Goal: Task Accomplishment & Management: Manage account settings

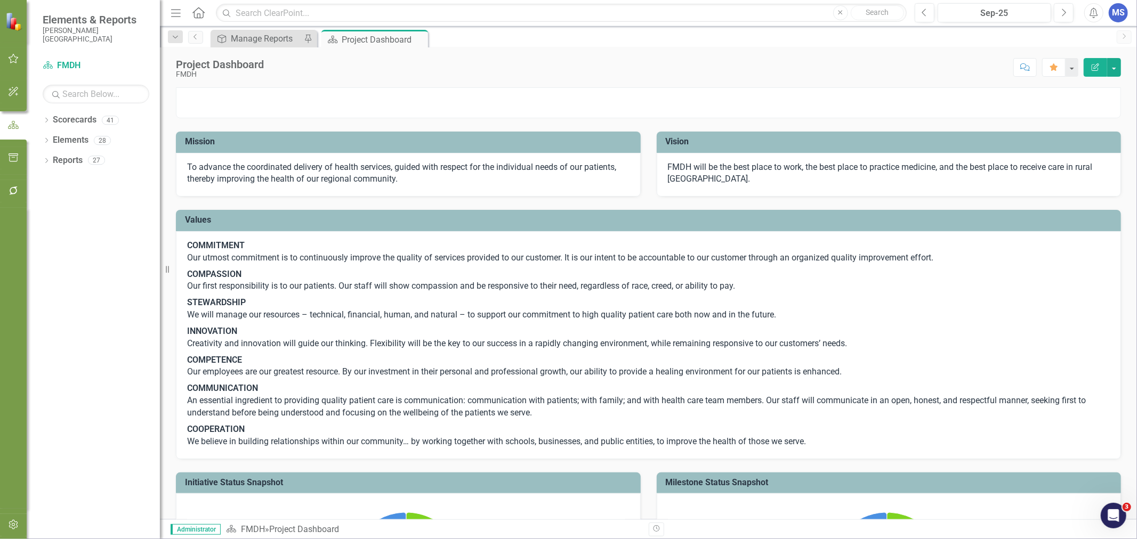
drag, startPoint x: 50, startPoint y: 120, endPoint x: 41, endPoint y: 126, distance: 10.7
click at [50, 120] on icon "Dropdown" at bounding box center [46, 121] width 7 height 6
click at [50, 142] on icon "Dropdown" at bounding box center [52, 140] width 8 height 6
click at [61, 203] on icon "Dropdown" at bounding box center [63, 200] width 8 height 6
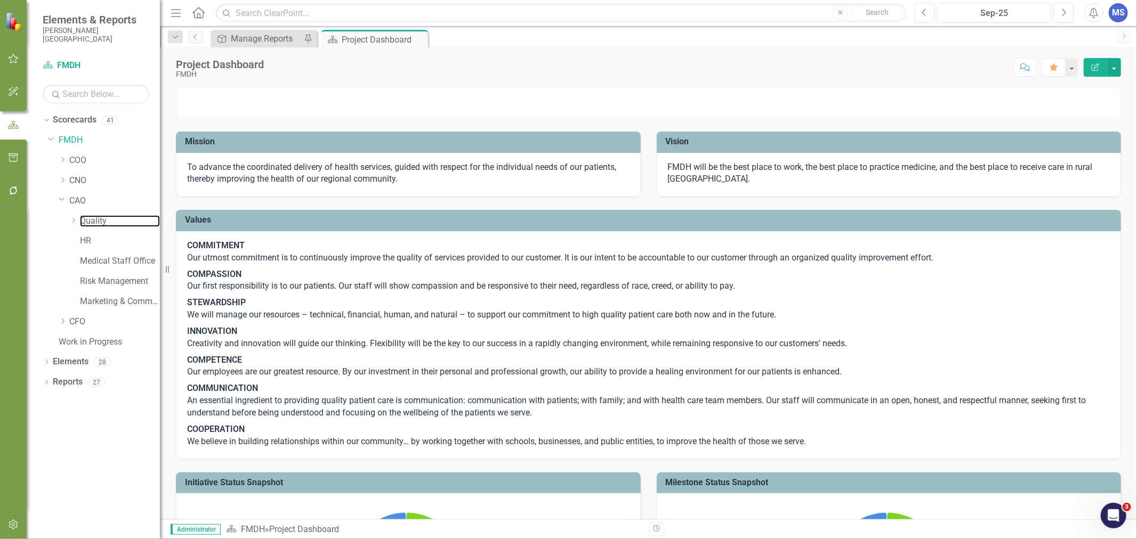
drag, startPoint x: 93, startPoint y: 221, endPoint x: 260, endPoint y: 239, distance: 168.3
click at [93, 221] on link "Quality" at bounding box center [120, 221] width 80 height 12
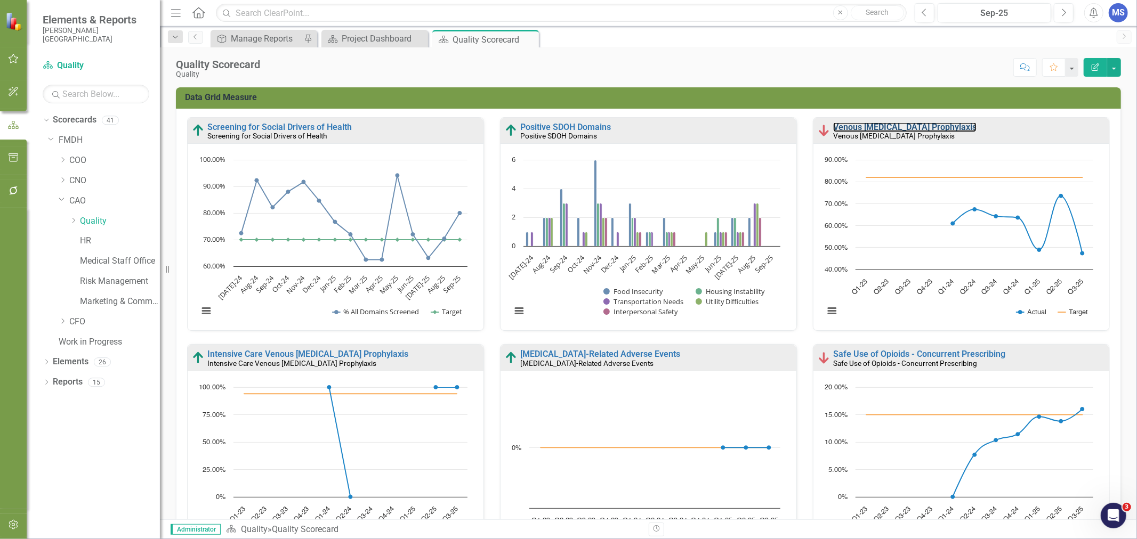
click at [841, 130] on link "Venous [MEDICAL_DATA] Prophylaxis" at bounding box center [904, 127] width 143 height 10
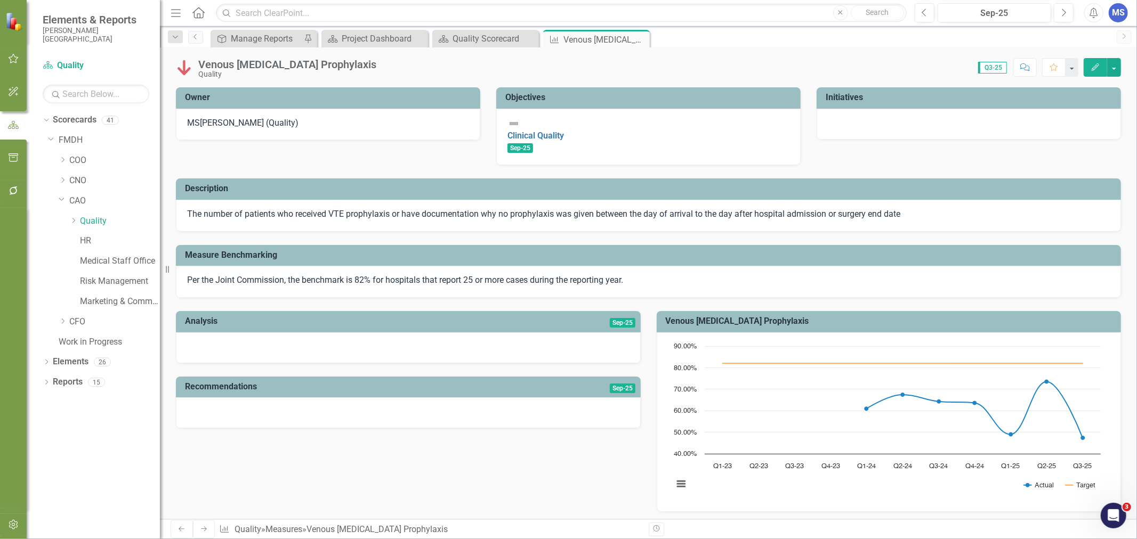
click at [0, 0] on icon "Close" at bounding box center [0, 0] width 0 height 0
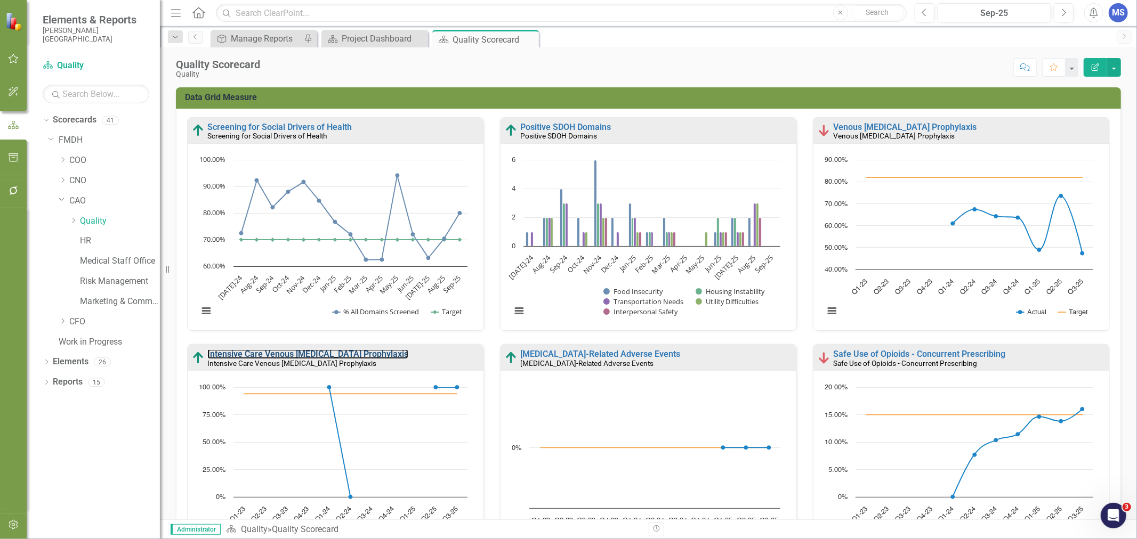
click at [368, 355] on link "Intensive Care Venous [MEDICAL_DATA] Prophylaxis" at bounding box center [307, 354] width 201 height 10
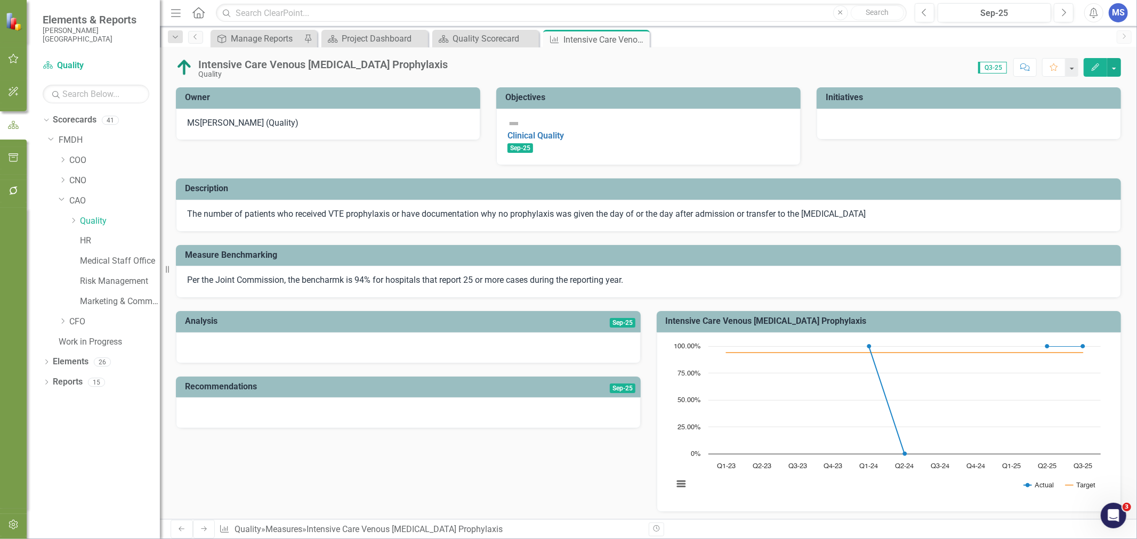
click at [0, 0] on icon at bounding box center [0, 0] width 0 height 0
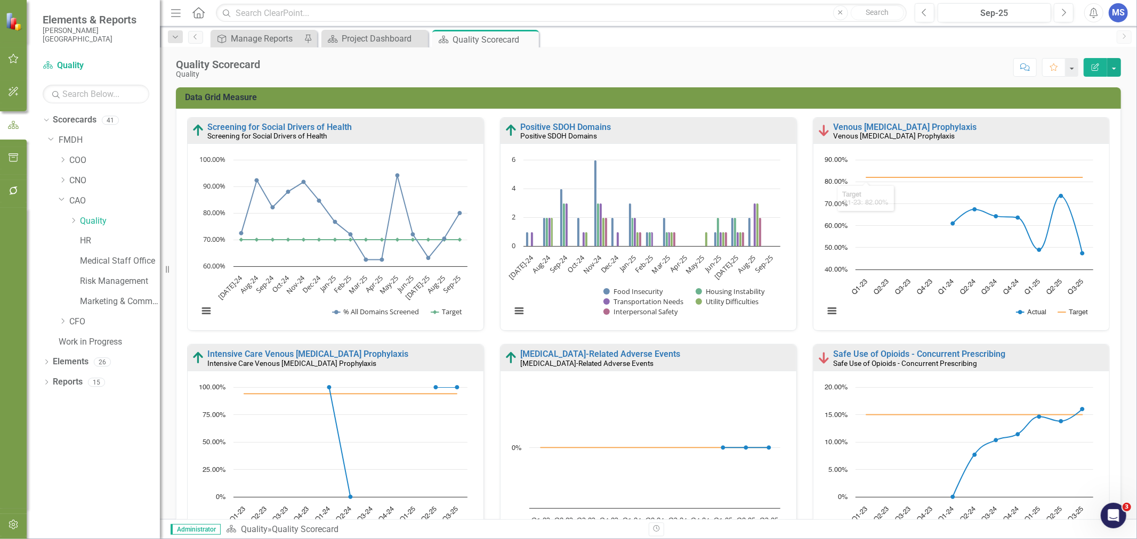
scroll to position [1, 0]
click at [897, 352] on link "Safe Use of Opioids - Concurrent Prescribing" at bounding box center [919, 354] width 172 height 10
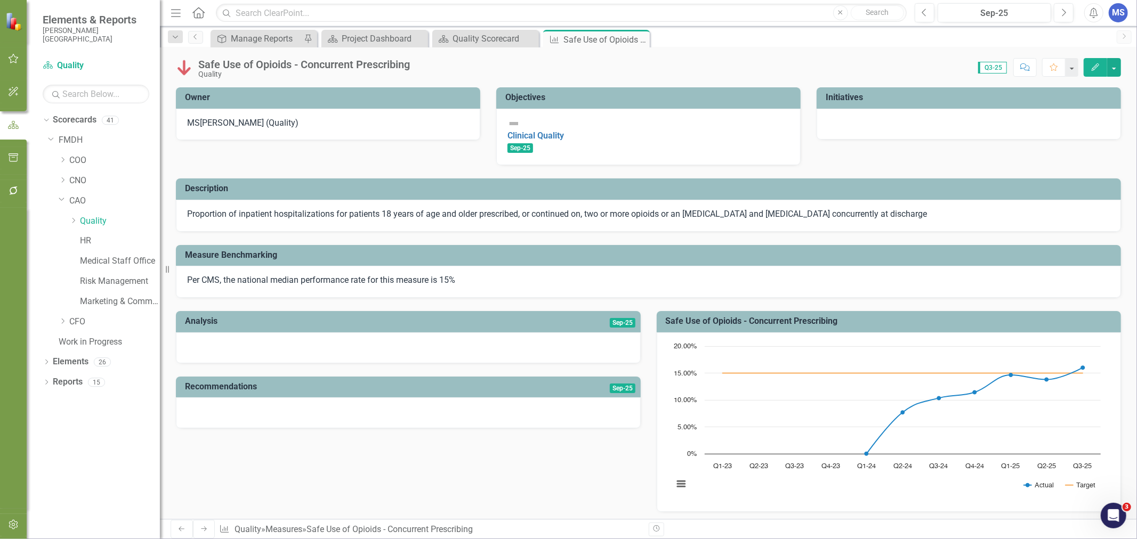
click at [0, 0] on icon "Close" at bounding box center [0, 0] width 0 height 0
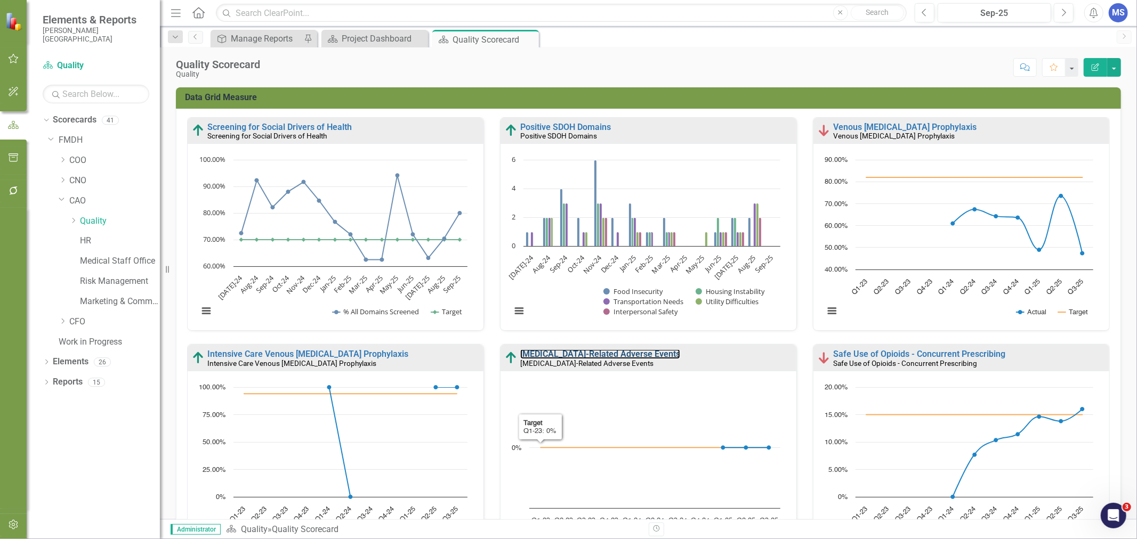
click at [562, 354] on link "[MEDICAL_DATA]-Related Adverse Events" at bounding box center [600, 354] width 160 height 10
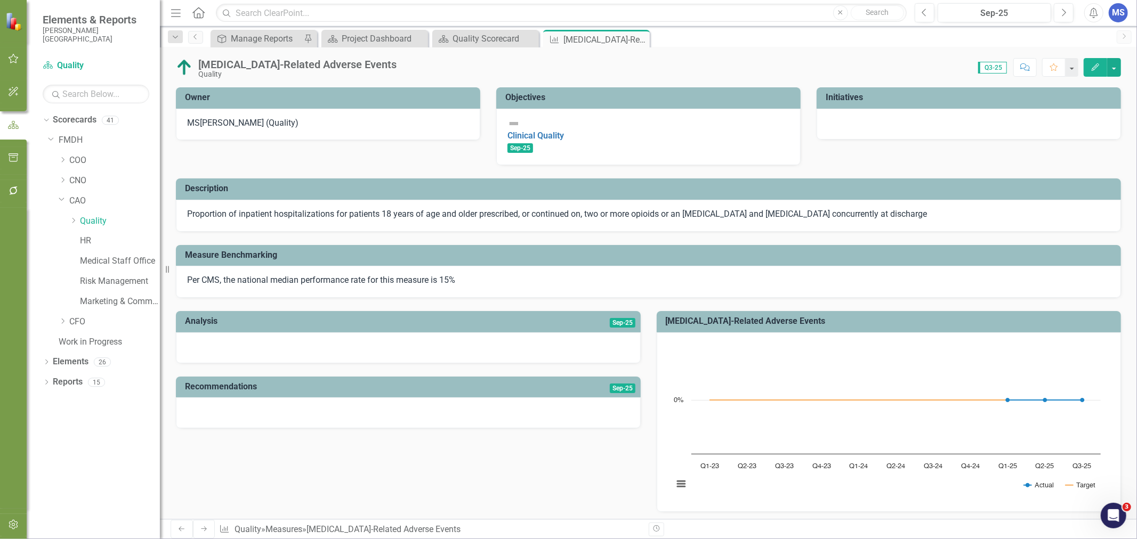
click at [0, 0] on icon at bounding box center [0, 0] width 0 height 0
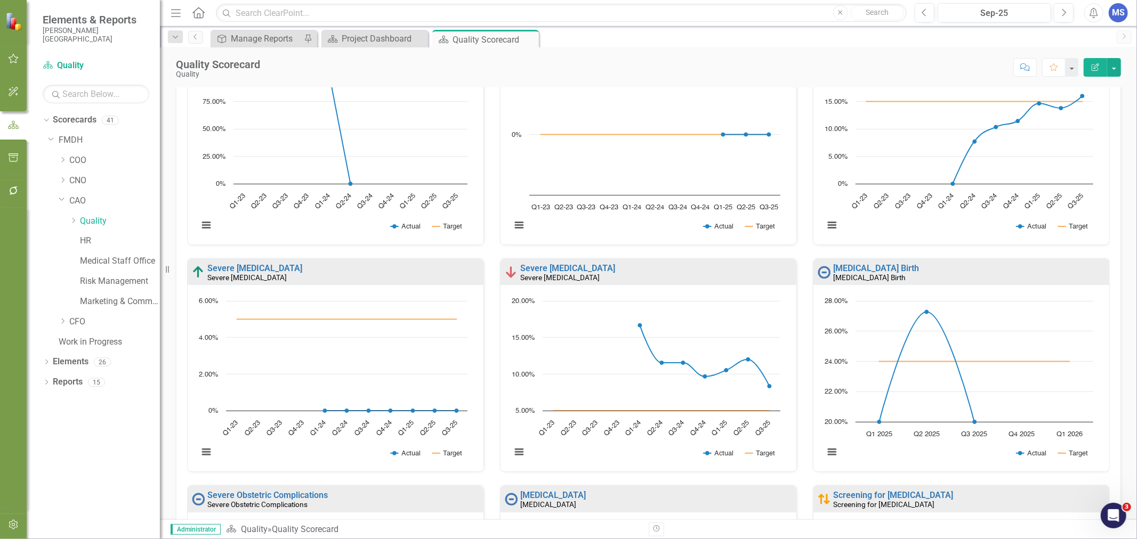
scroll to position [355, 0]
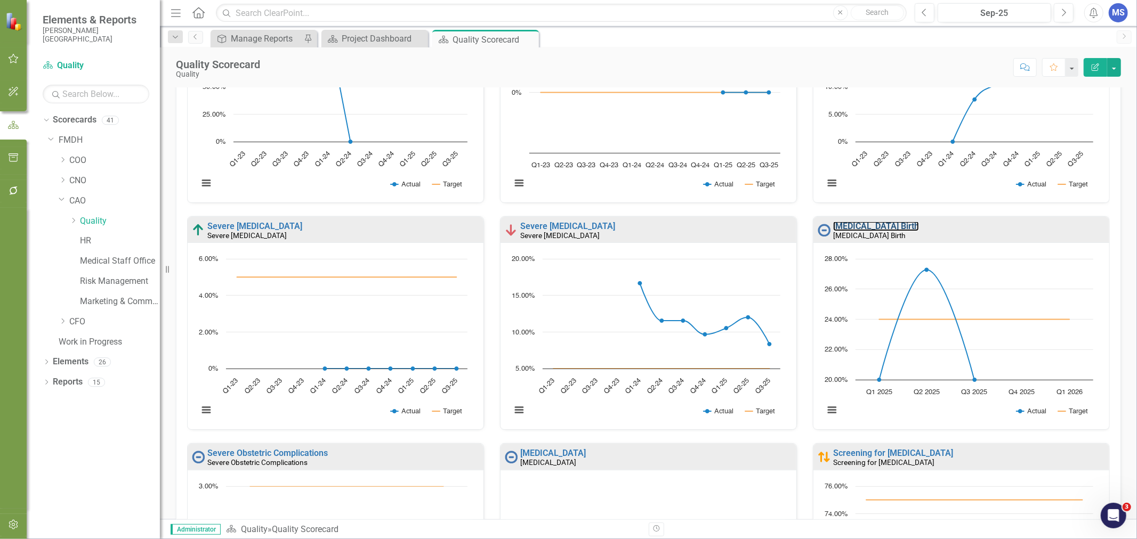
click at [838, 225] on link "[MEDICAL_DATA] Birth" at bounding box center [876, 226] width 86 height 10
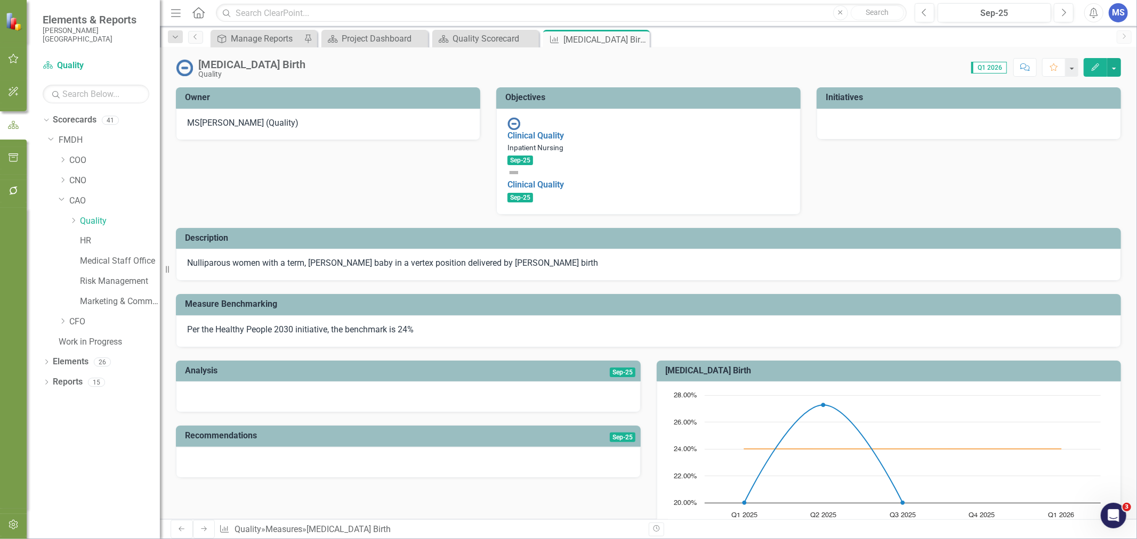
click at [0, 0] on icon "Close" at bounding box center [0, 0] width 0 height 0
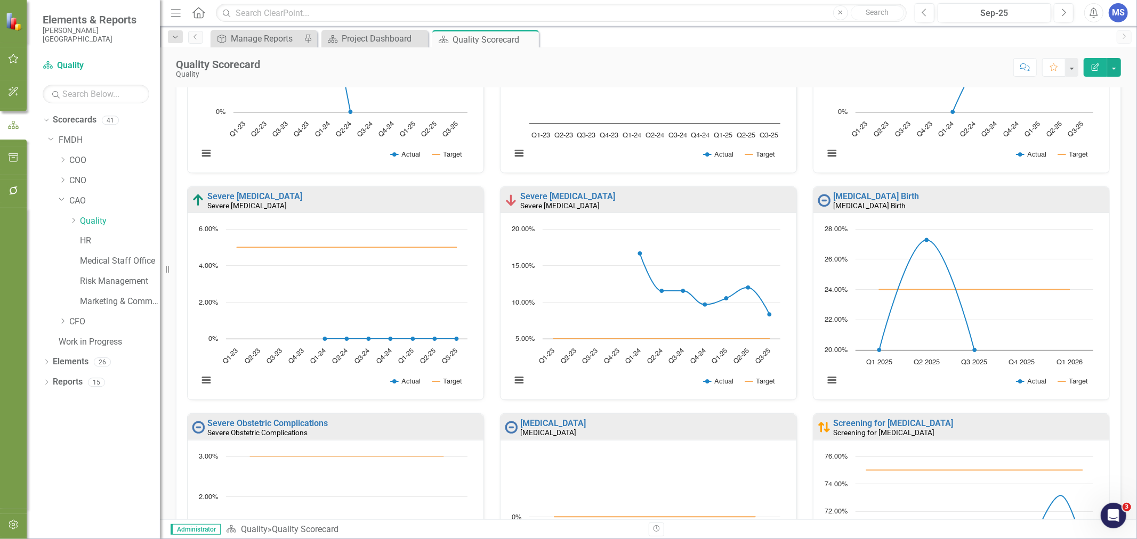
scroll to position [414, 0]
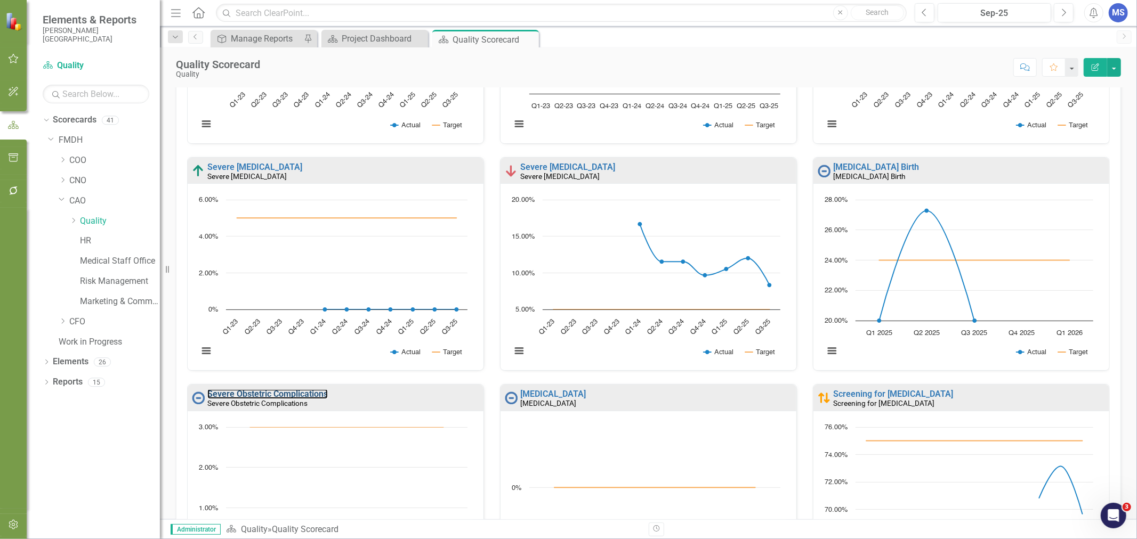
click at [277, 392] on link "Severe Obstetric Complications" at bounding box center [267, 394] width 120 height 10
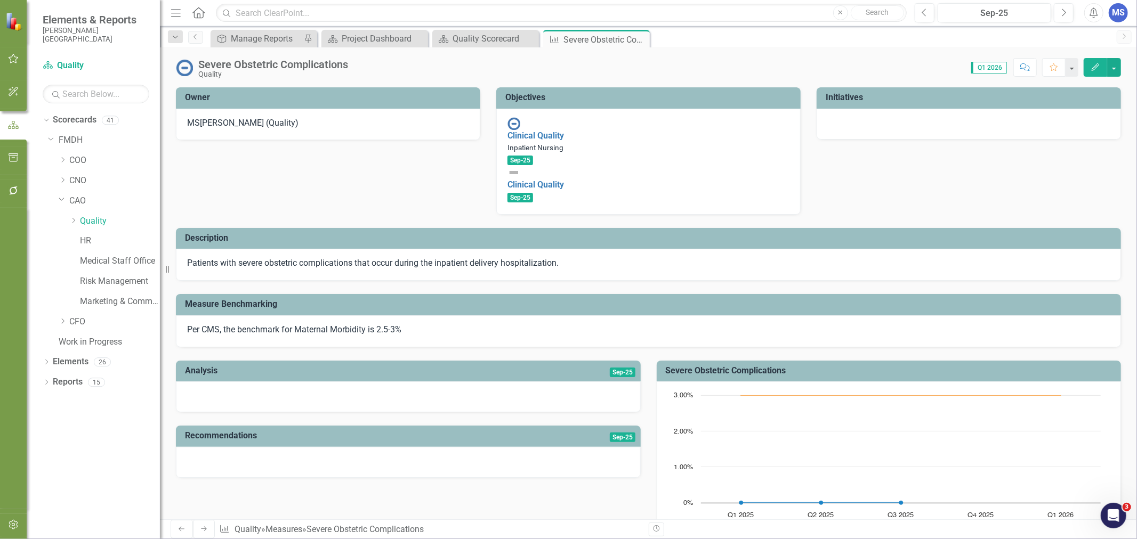
click at [0, 0] on icon "Close" at bounding box center [0, 0] width 0 height 0
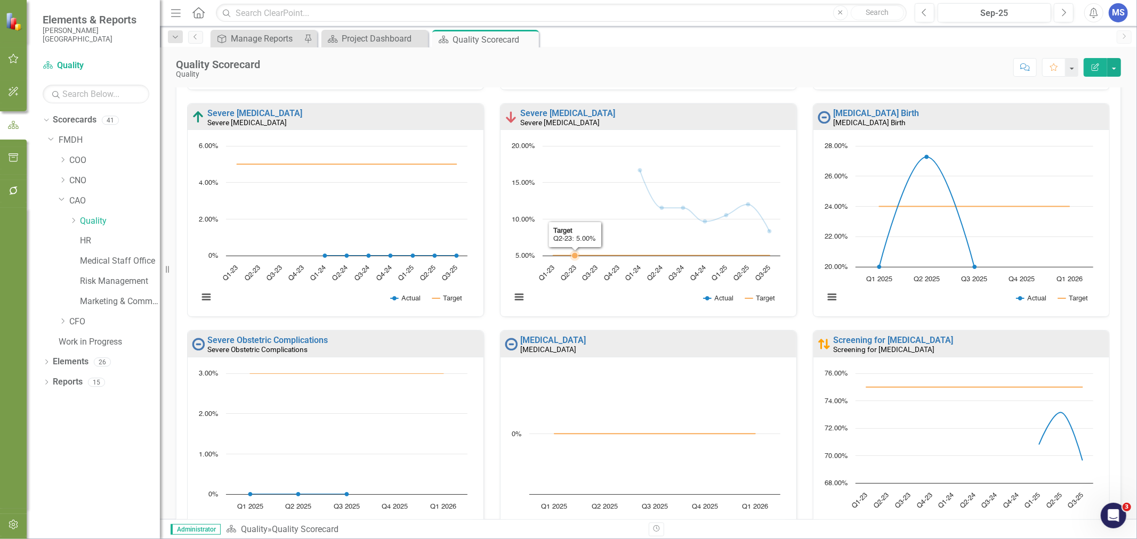
scroll to position [473, 0]
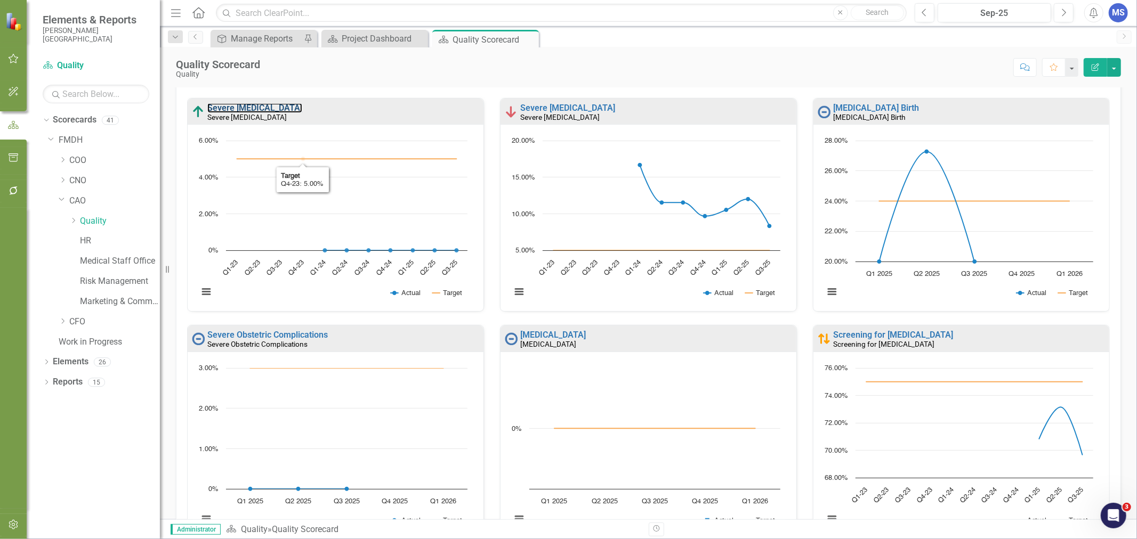
click at [276, 108] on link "Severe [MEDICAL_DATA]" at bounding box center [254, 108] width 95 height 10
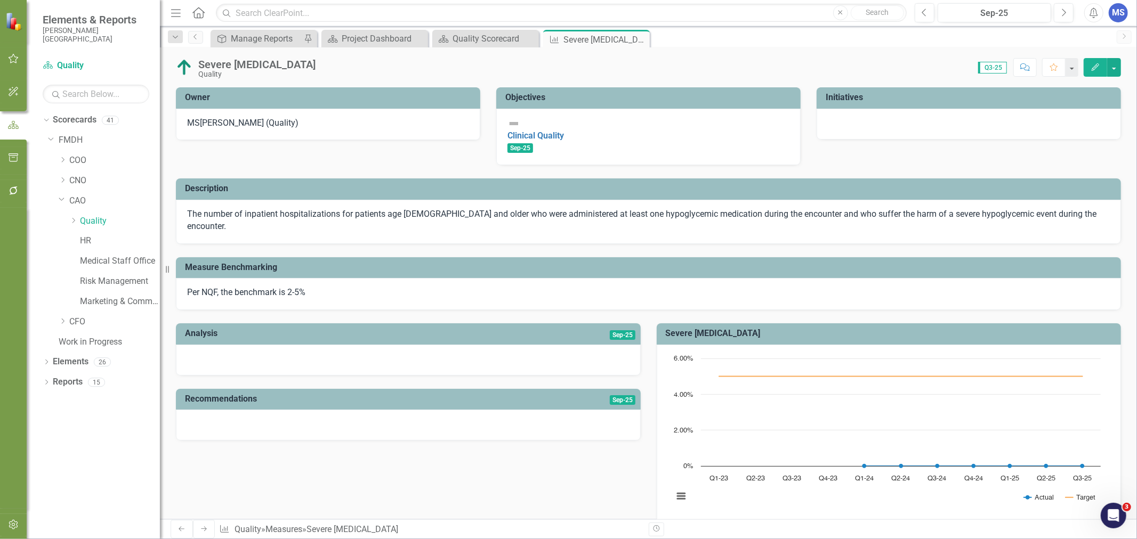
click at [0, 0] on icon "Close" at bounding box center [0, 0] width 0 height 0
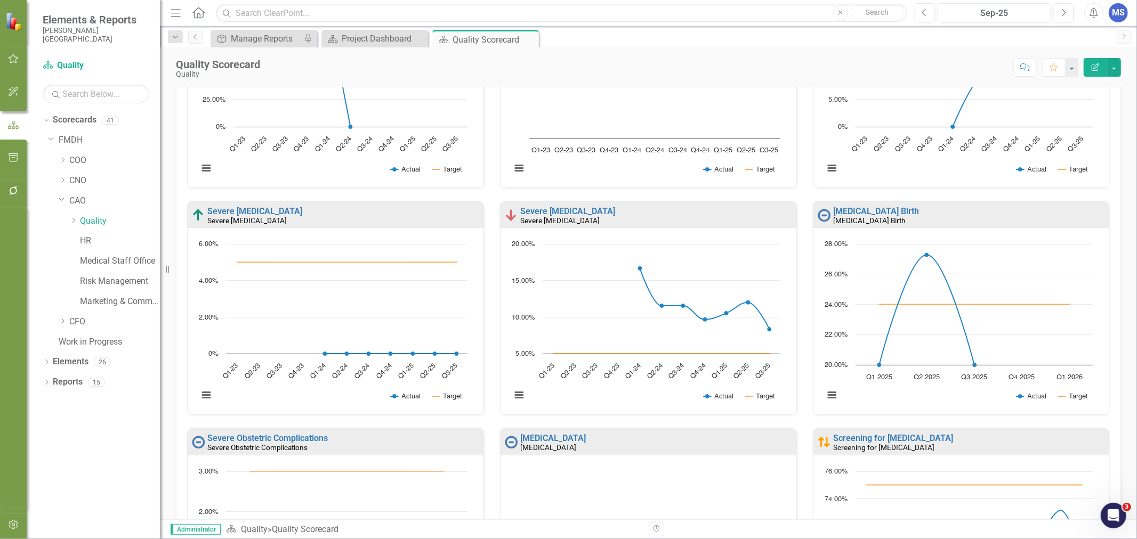
scroll to position [473, 0]
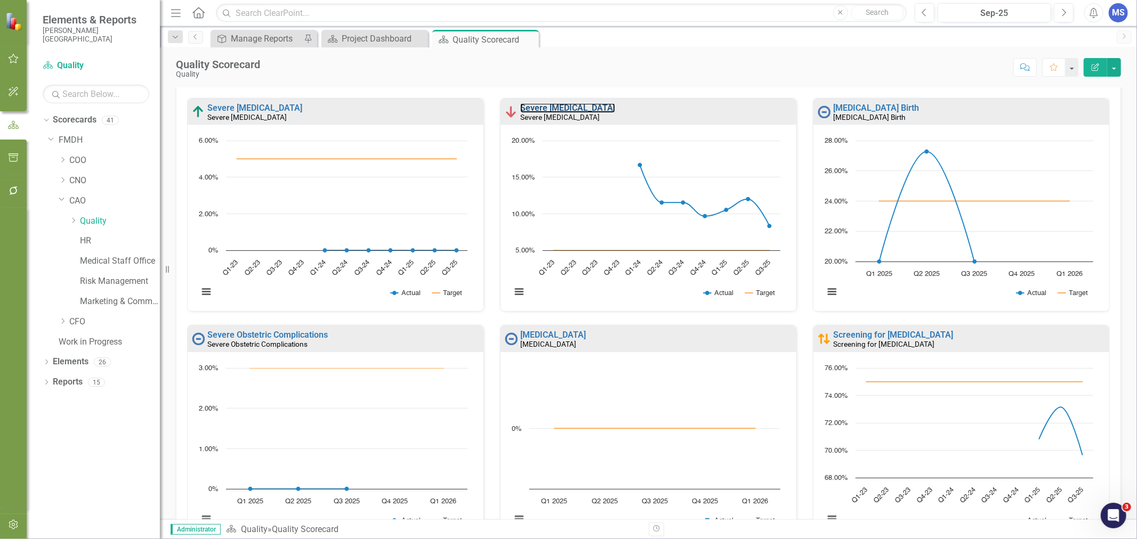
click at [575, 108] on link "Severe [MEDICAL_DATA]" at bounding box center [567, 108] width 95 height 10
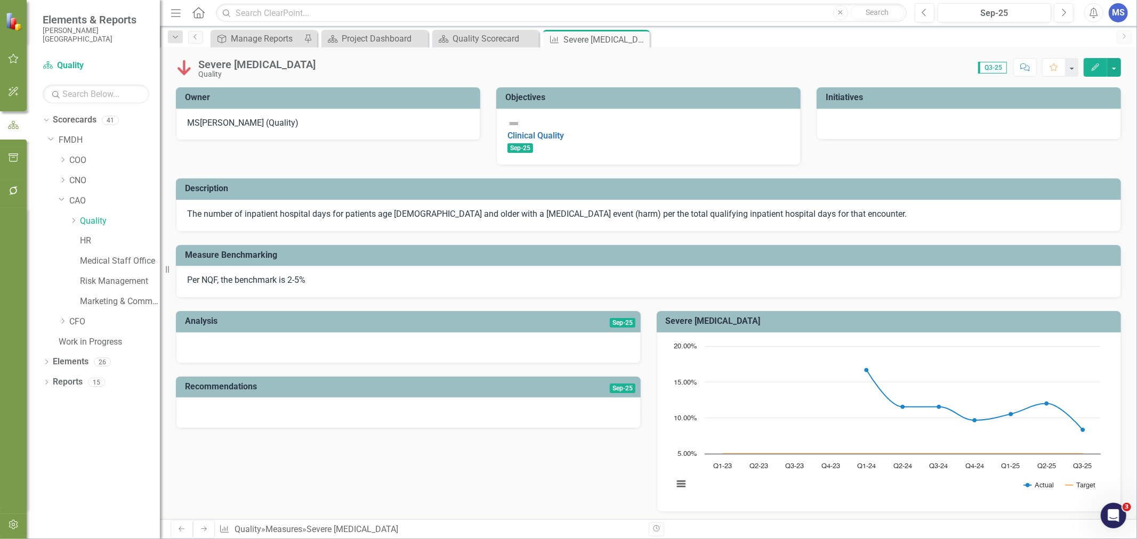
click at [0, 0] on icon "Close" at bounding box center [0, 0] width 0 height 0
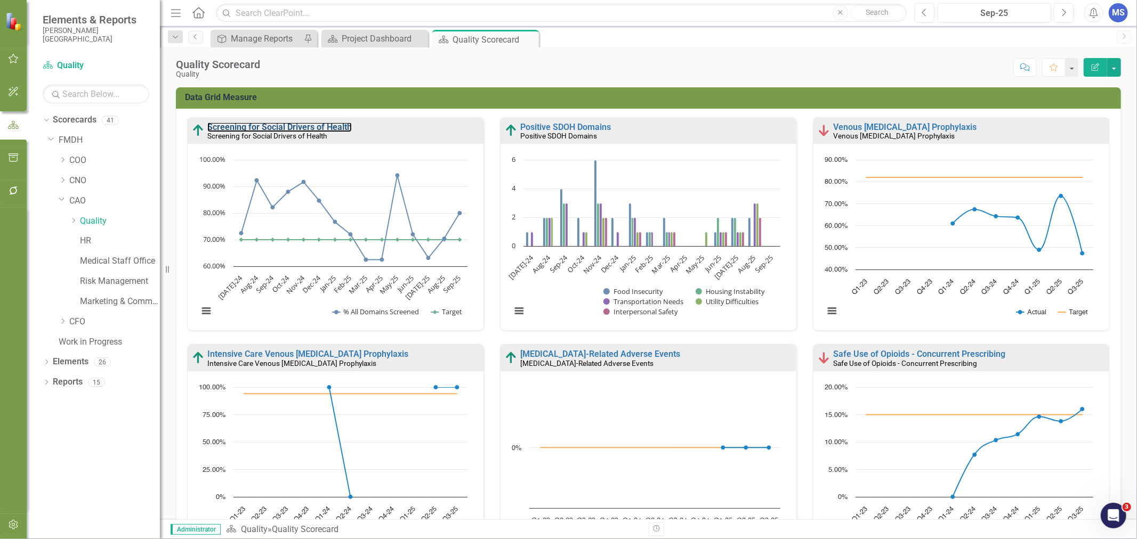
click at [259, 124] on link "Screening for Social Drivers of Health" at bounding box center [279, 127] width 144 height 10
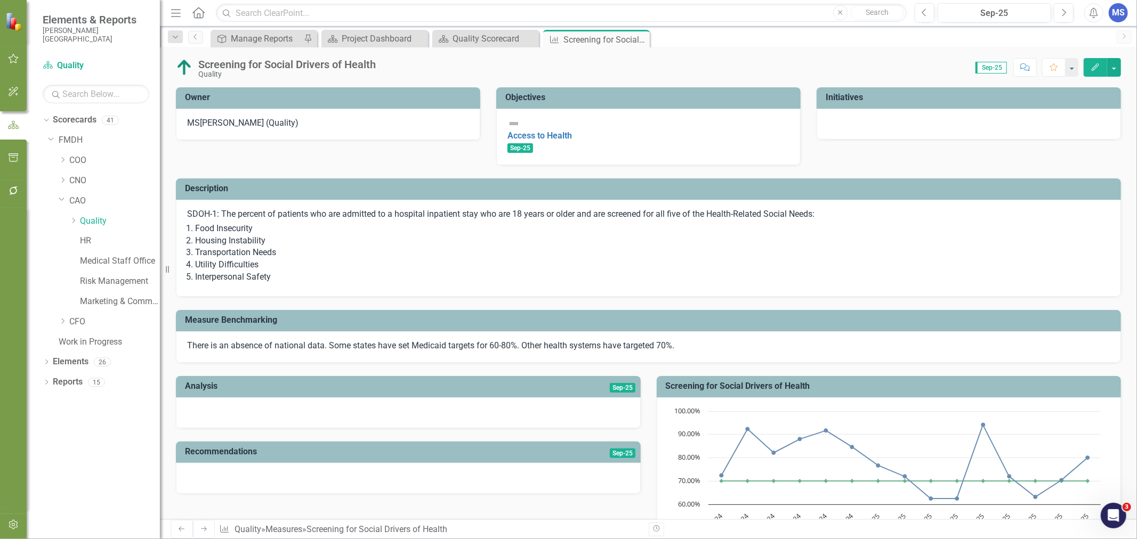
click at [0, 0] on icon "Close" at bounding box center [0, 0] width 0 height 0
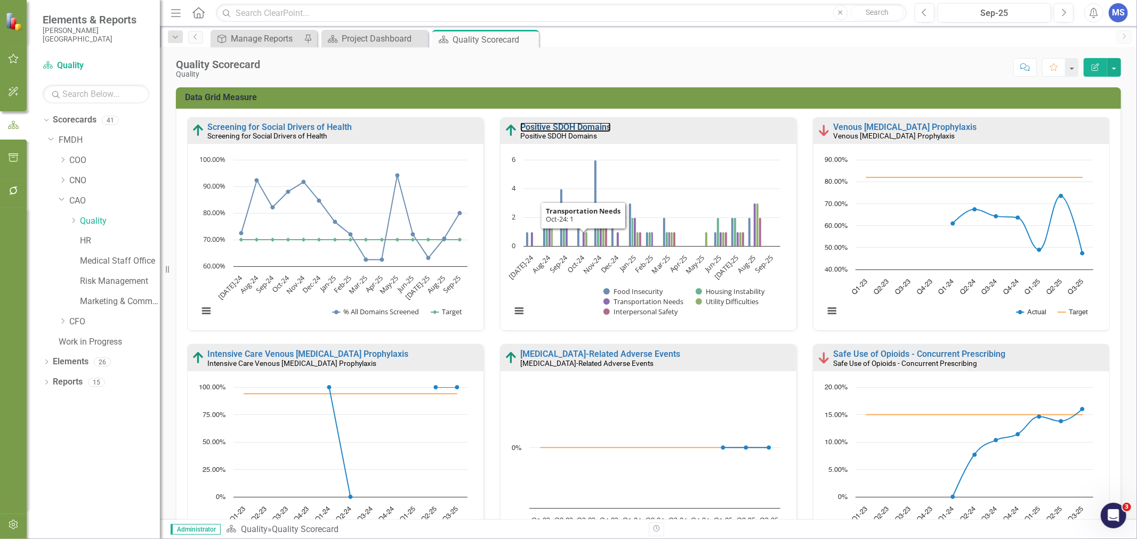
click at [553, 126] on link "Positive SDOH Domains" at bounding box center [565, 127] width 91 height 10
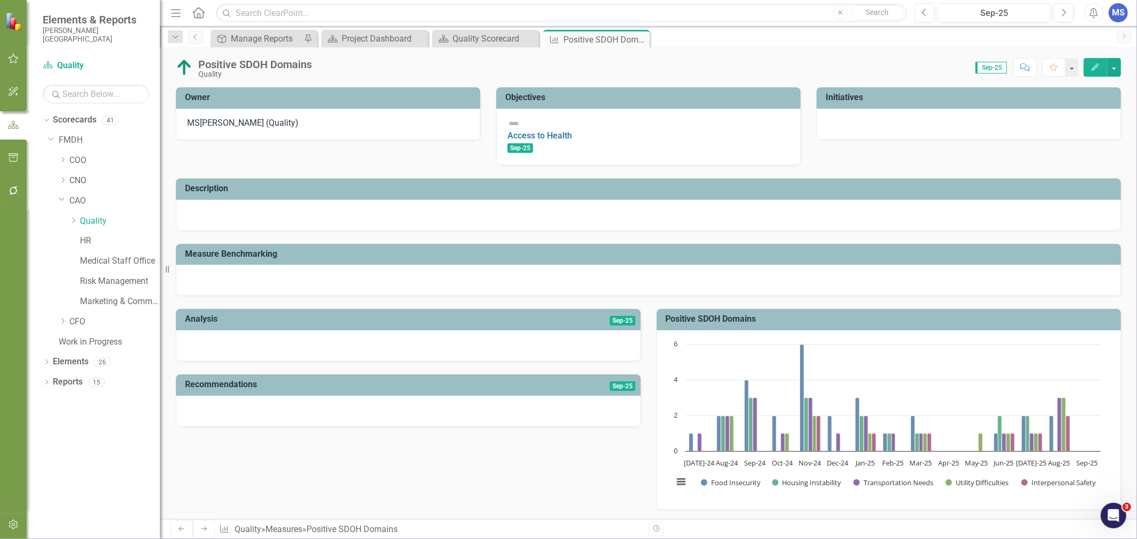
click at [407, 209] on div at bounding box center [648, 215] width 945 height 31
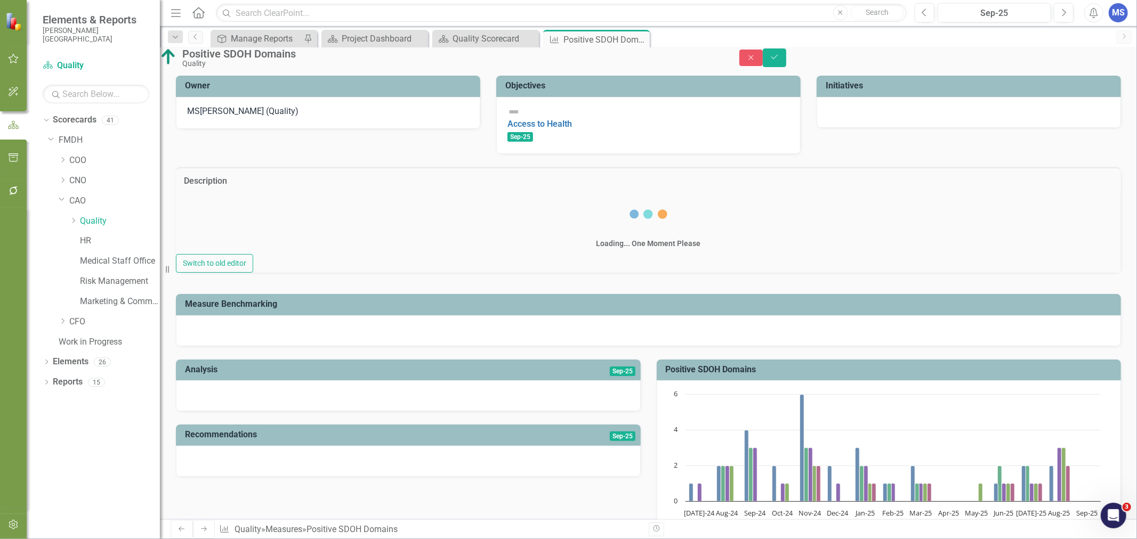
click at [395, 254] on div "Switch to old editor" at bounding box center [648, 263] width 945 height 19
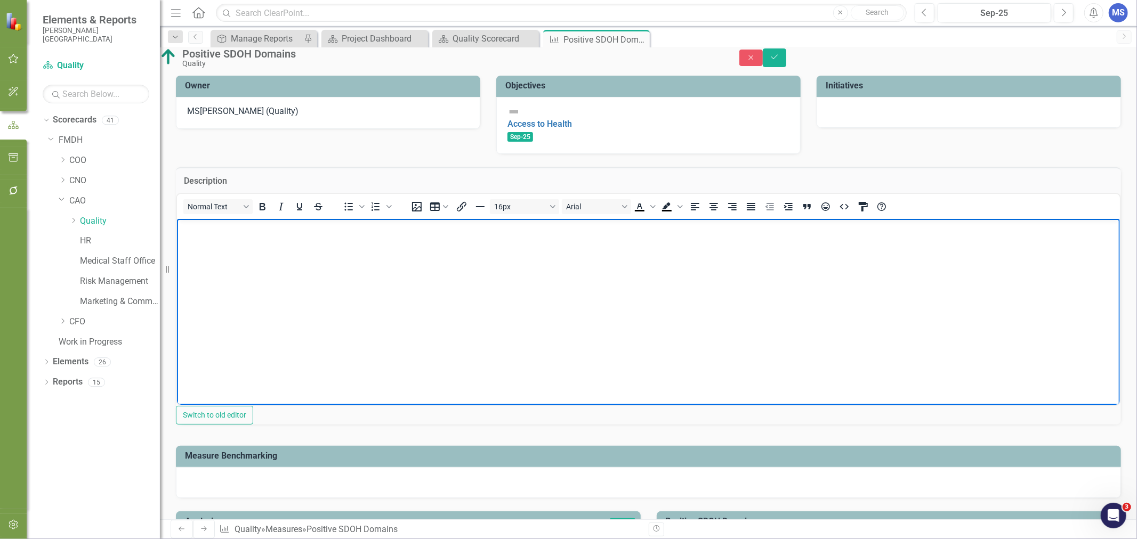
click at [406, 265] on body "Rich Text Area. Press ALT-0 for help." at bounding box center [647, 299] width 943 height 160
paste body "Rich Text Area. Press ALT-0 for help."
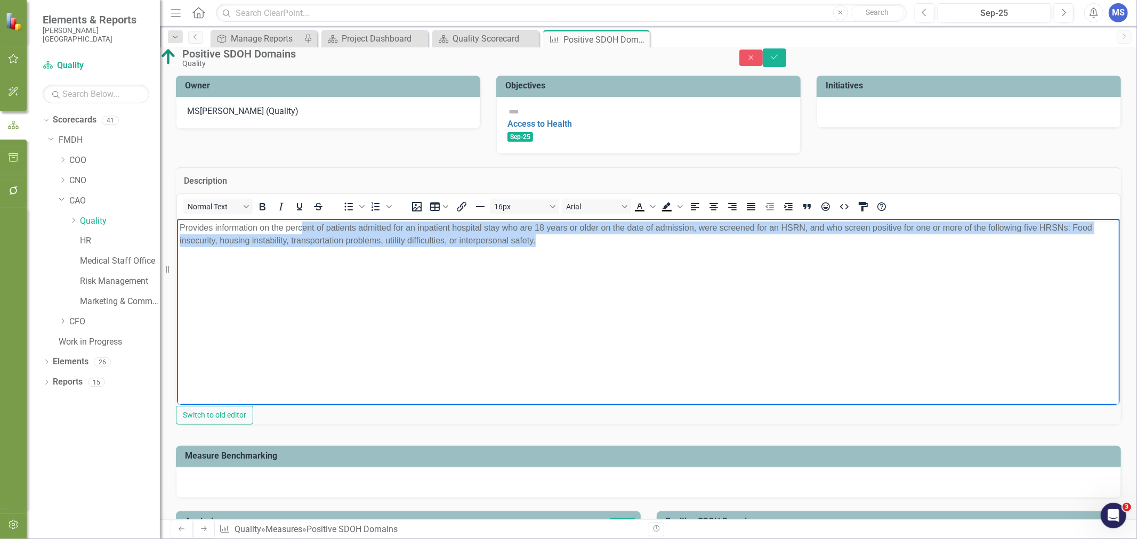
drag, startPoint x: 671, startPoint y: 263, endPoint x: 303, endPoint y: 223, distance: 369.9
click at [303, 223] on body "Provides information on the percent of patients admitted for an inpatient hospi…" at bounding box center [647, 299] width 943 height 160
click at [559, 269] on body "Provides information on the percent of patients admitted for an inpatient hospi…" at bounding box center [647, 299] width 943 height 160
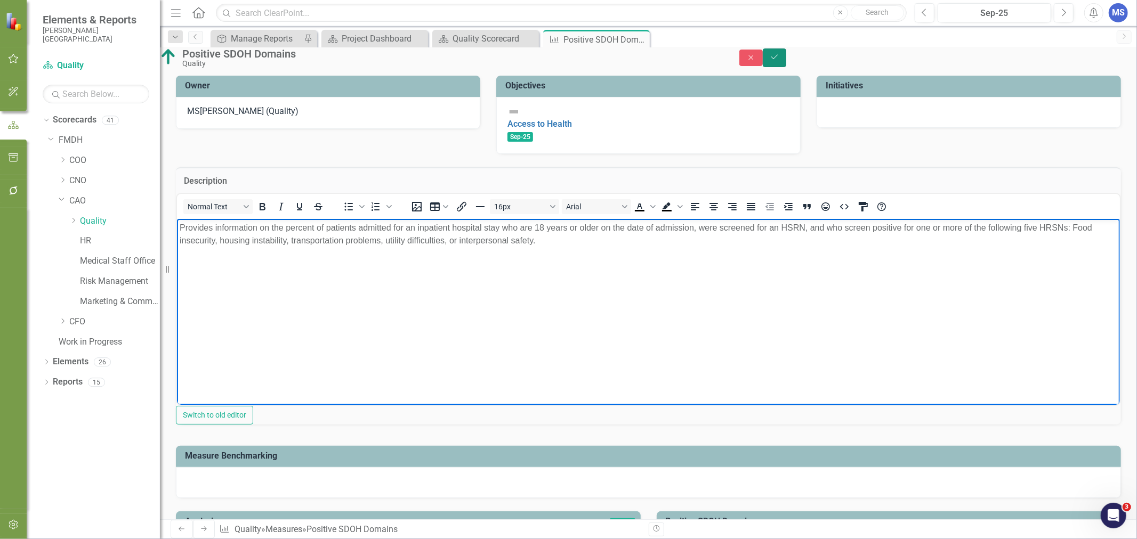
click at [786, 67] on button "Save" at bounding box center [774, 58] width 23 height 19
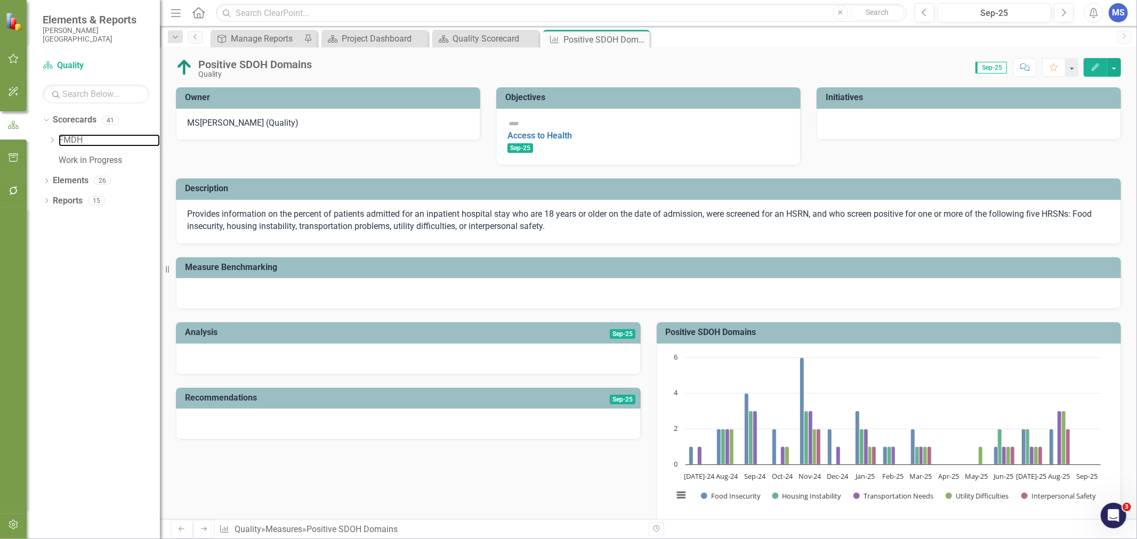
drag, startPoint x: 75, startPoint y: 142, endPoint x: 364, endPoint y: 78, distance: 295.8
click at [75, 142] on link "FMDH" at bounding box center [109, 140] width 101 height 12
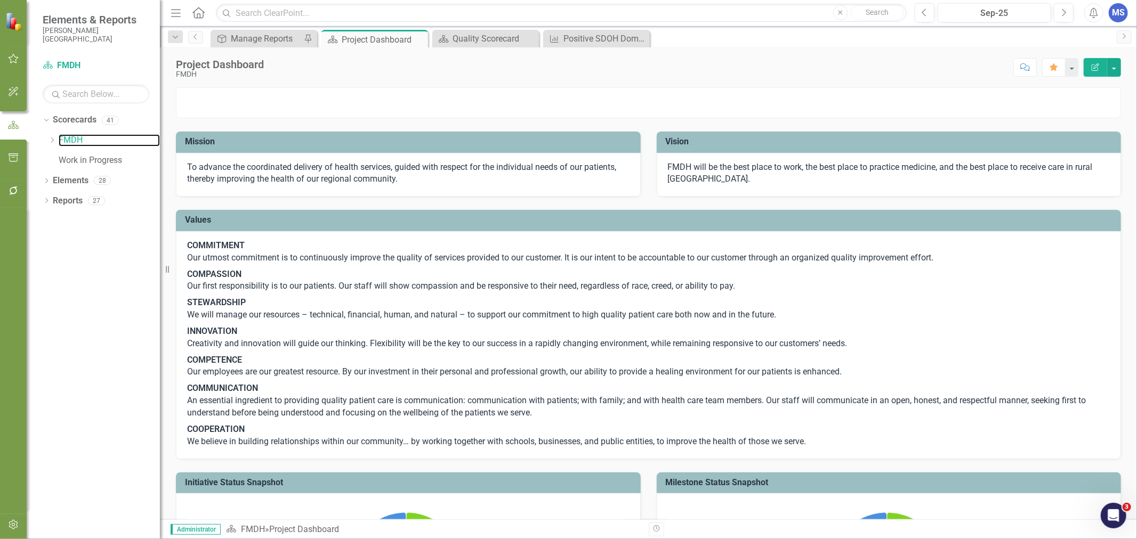
scroll to position [414, 0]
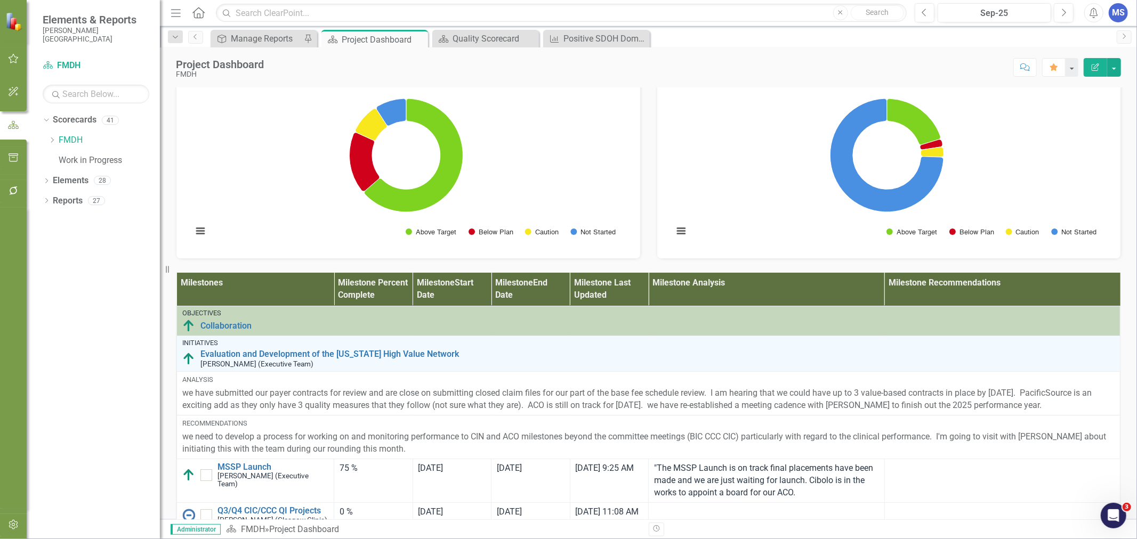
click at [45, 182] on icon "Dropdown" at bounding box center [46, 182] width 7 height 6
click at [50, 243] on icon "Dropdown" at bounding box center [51, 242] width 7 height 6
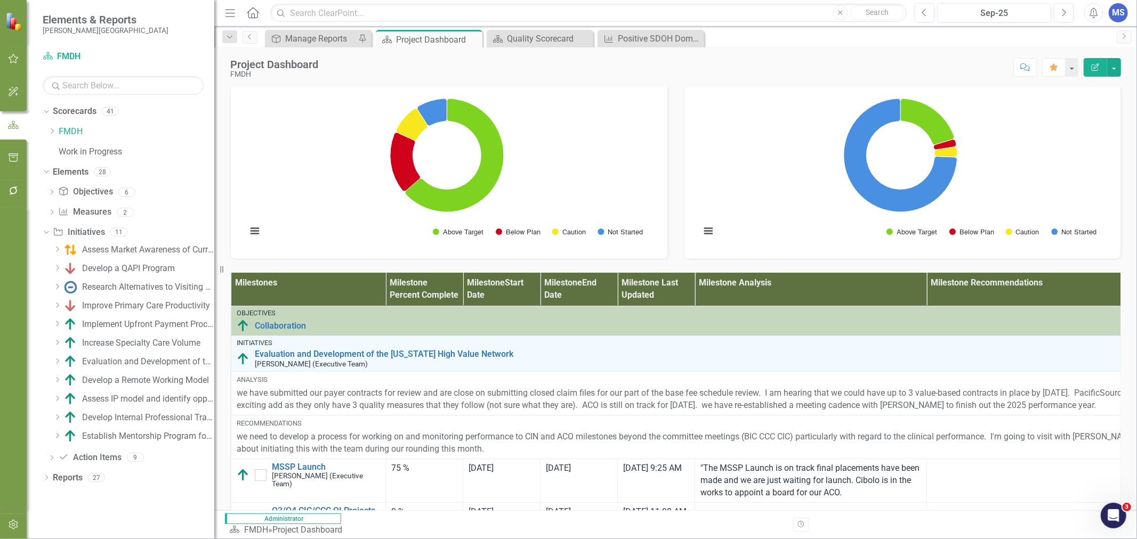
drag, startPoint x: 160, startPoint y: 328, endPoint x: 214, endPoint y: 332, distance: 54.0
click at [214, 332] on div "Resize" at bounding box center [218, 269] width 9 height 539
click at [154, 400] on div "Assess IP model and identify opportunities for growth" at bounding box center [148, 399] width 132 height 10
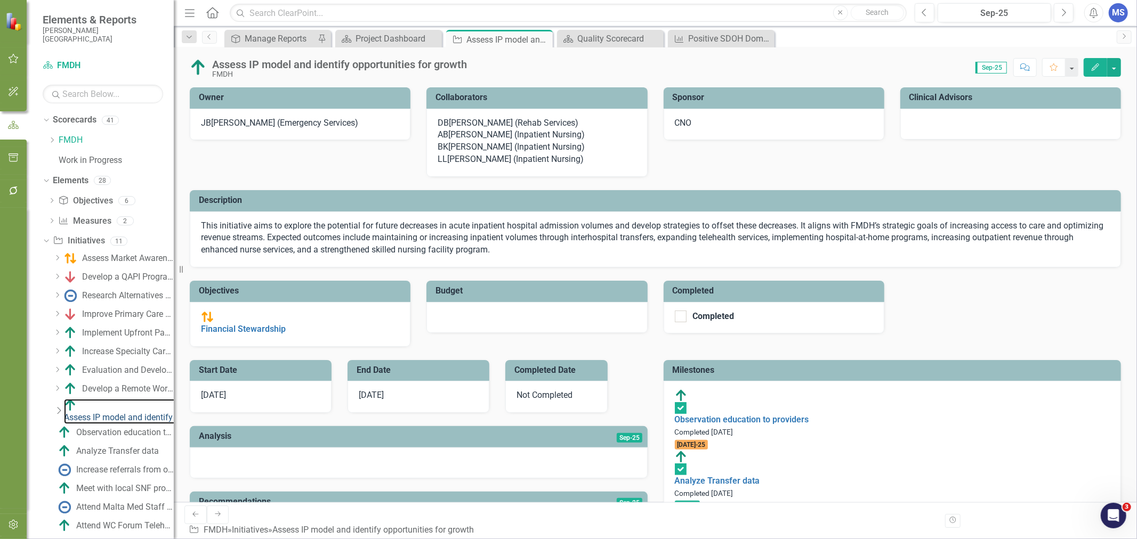
drag, startPoint x: 215, startPoint y: 239, endPoint x: 165, endPoint y: 240, distance: 49.6
click at [174, 240] on div "Resize" at bounding box center [178, 269] width 9 height 539
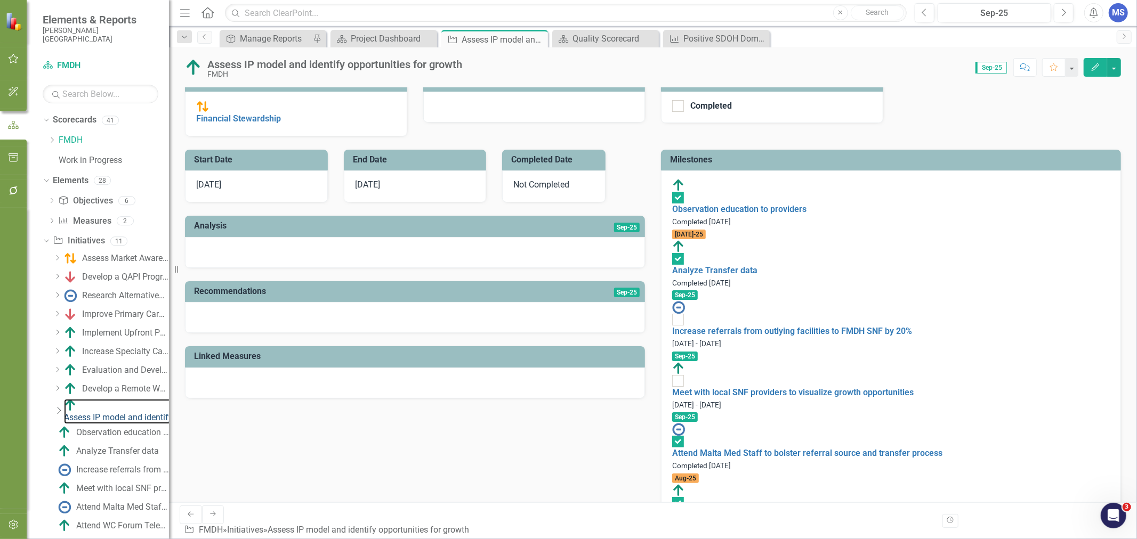
scroll to position [237, 0]
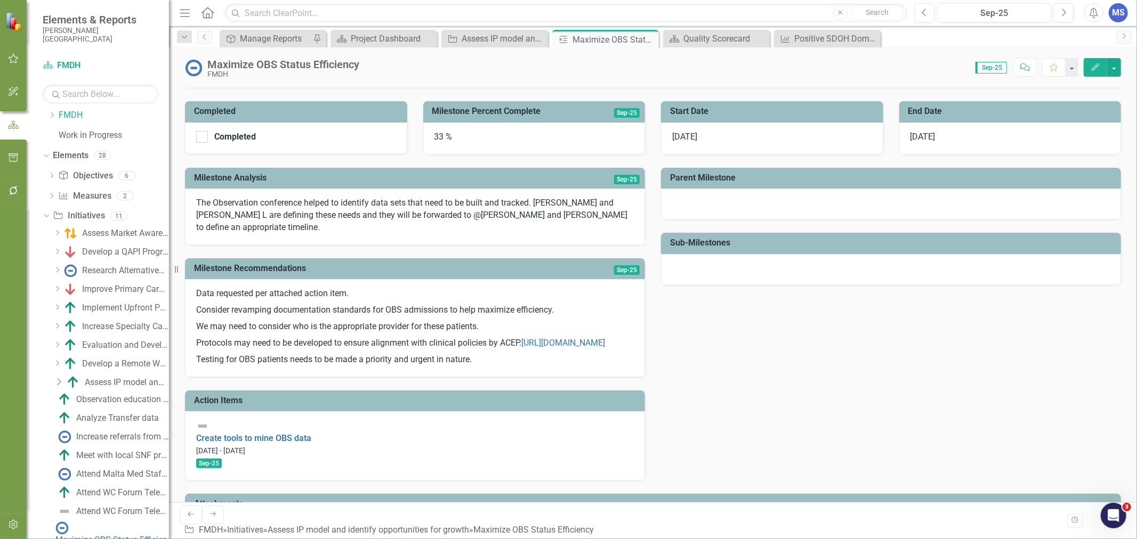
scroll to position [193, 0]
click at [296, 432] on link "Create tools to mine OBS data" at bounding box center [253, 437] width 115 height 10
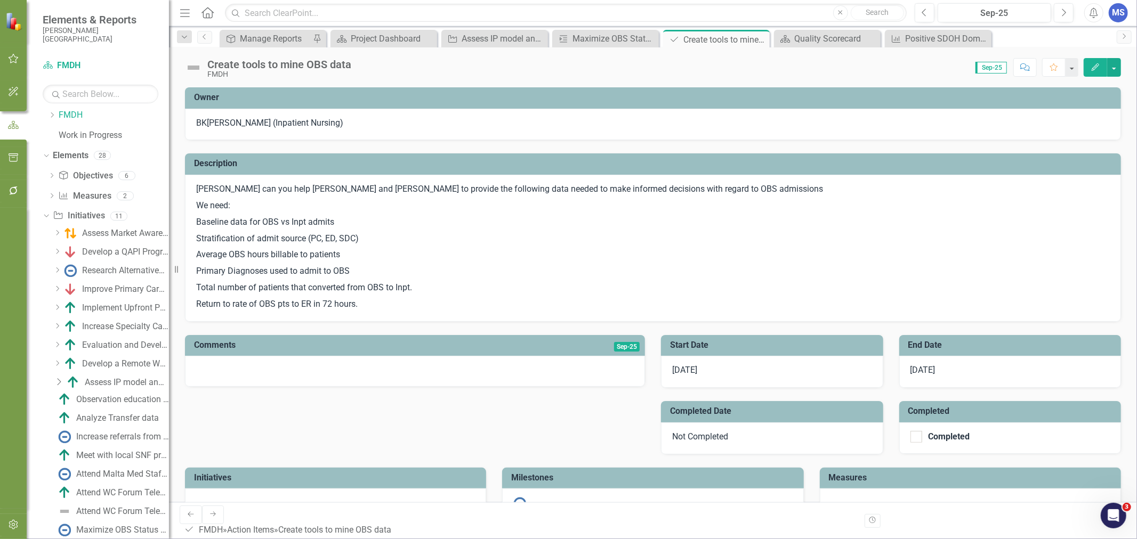
click at [240, 124] on div "[PERSON_NAME] (Inpatient Nursing)" at bounding box center [275, 123] width 136 height 12
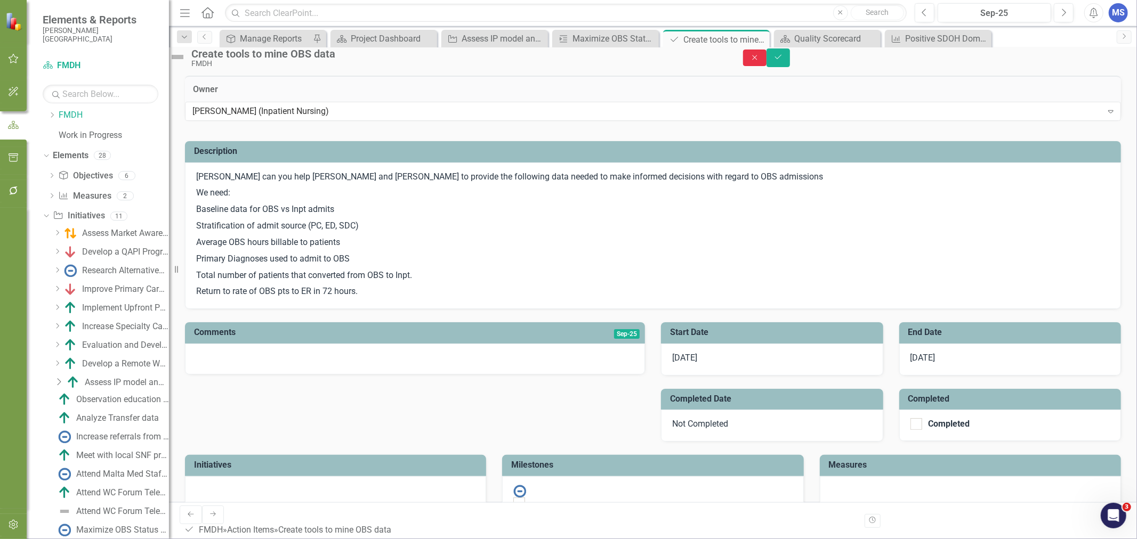
click at [760, 61] on icon "Close" at bounding box center [755, 57] width 10 height 7
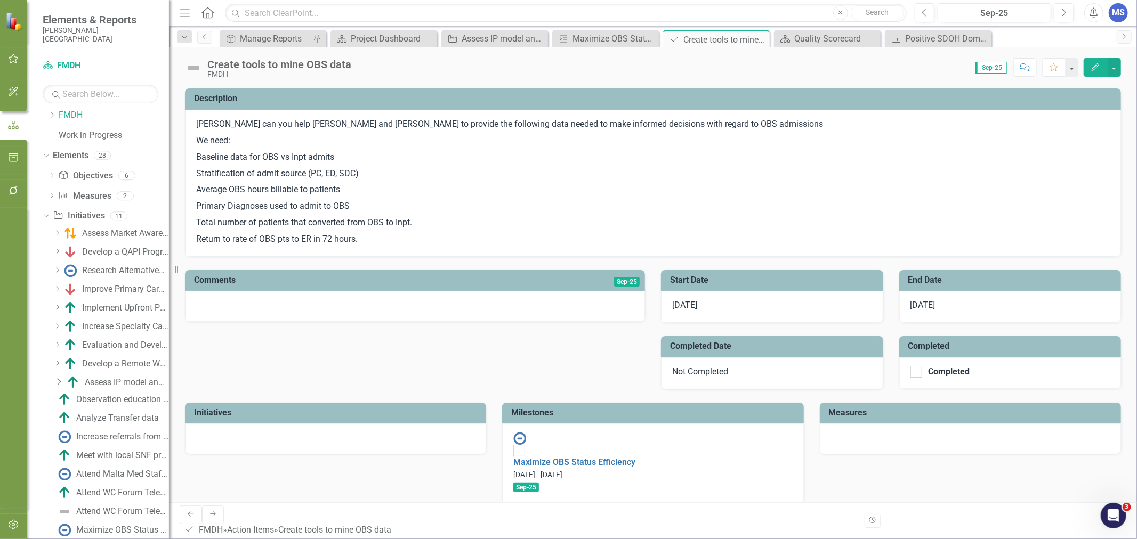
scroll to position [38, 0]
